Goal: Task Accomplishment & Management: Use online tool/utility

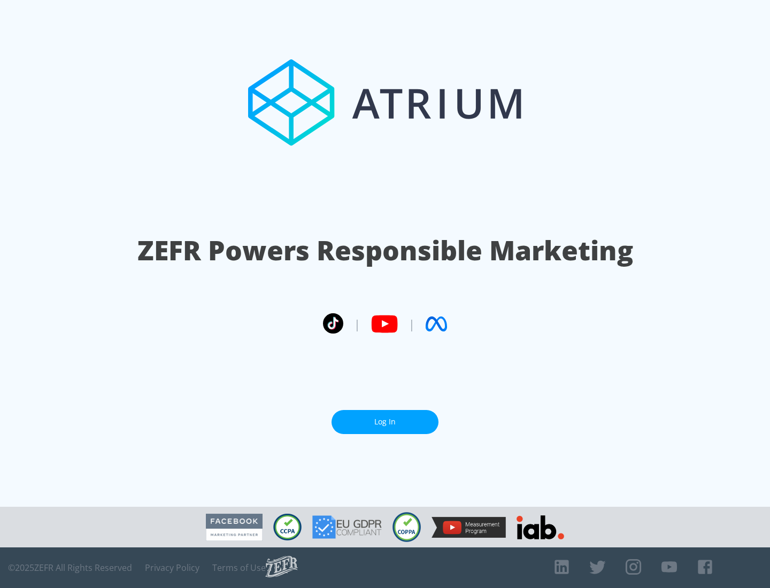
click at [385, 418] on link "Log In" at bounding box center [385, 422] width 107 height 24
